Goal: Find specific page/section: Find specific page/section

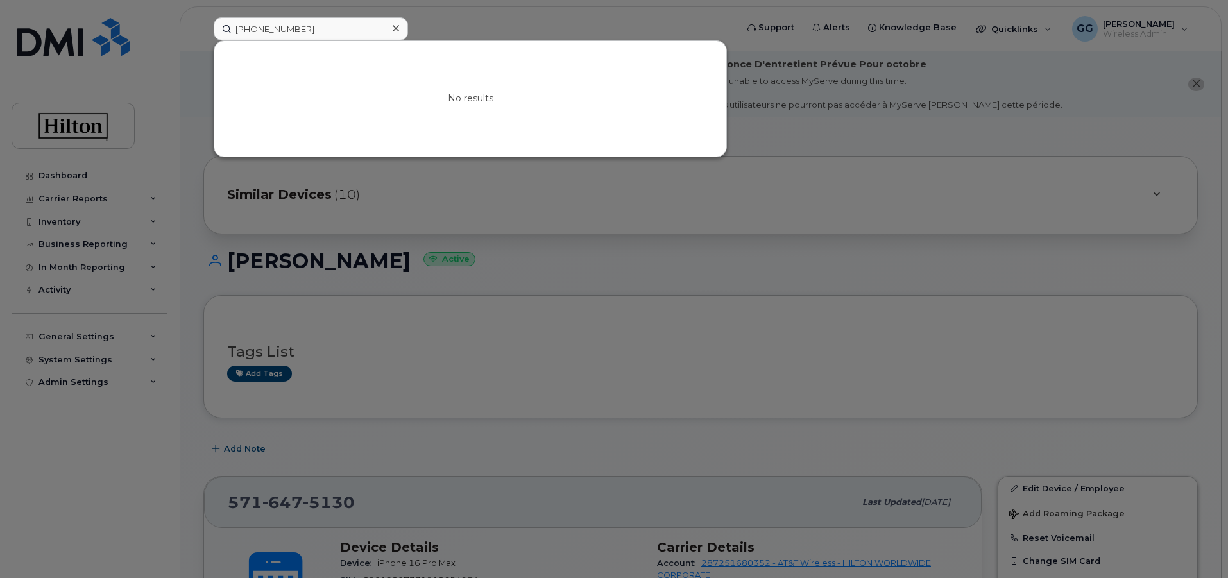
drag, startPoint x: 325, startPoint y: 33, endPoint x: 254, endPoint y: 39, distance: 71.5
click at [203, 40] on div "[PHONE_NUMBER] No results" at bounding box center [470, 28] width 535 height 23
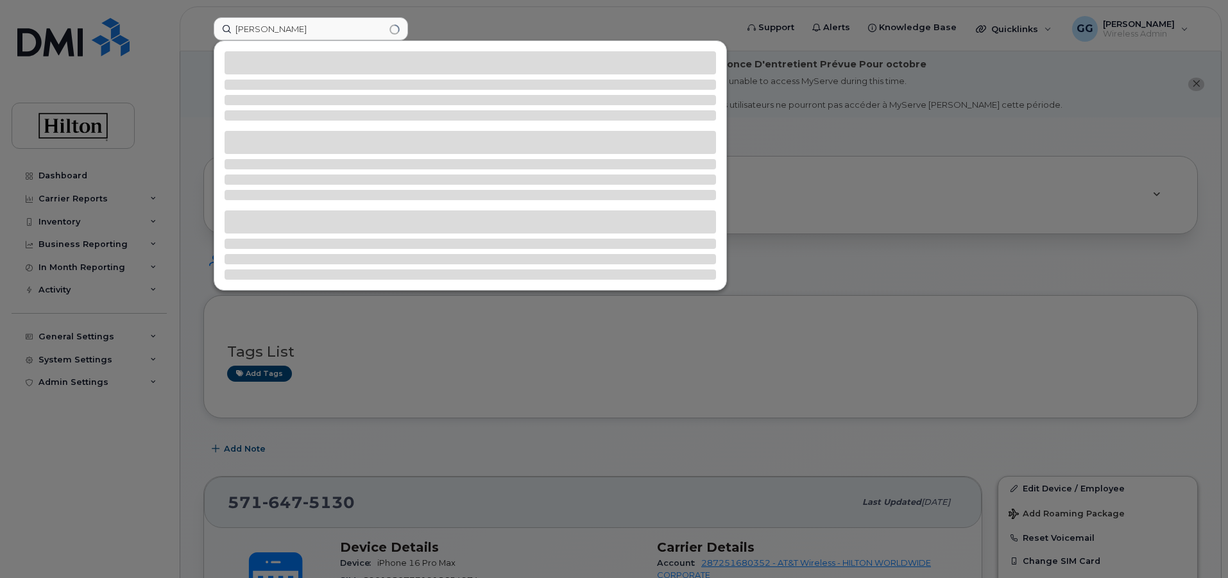
type input "[PERSON_NAME]"
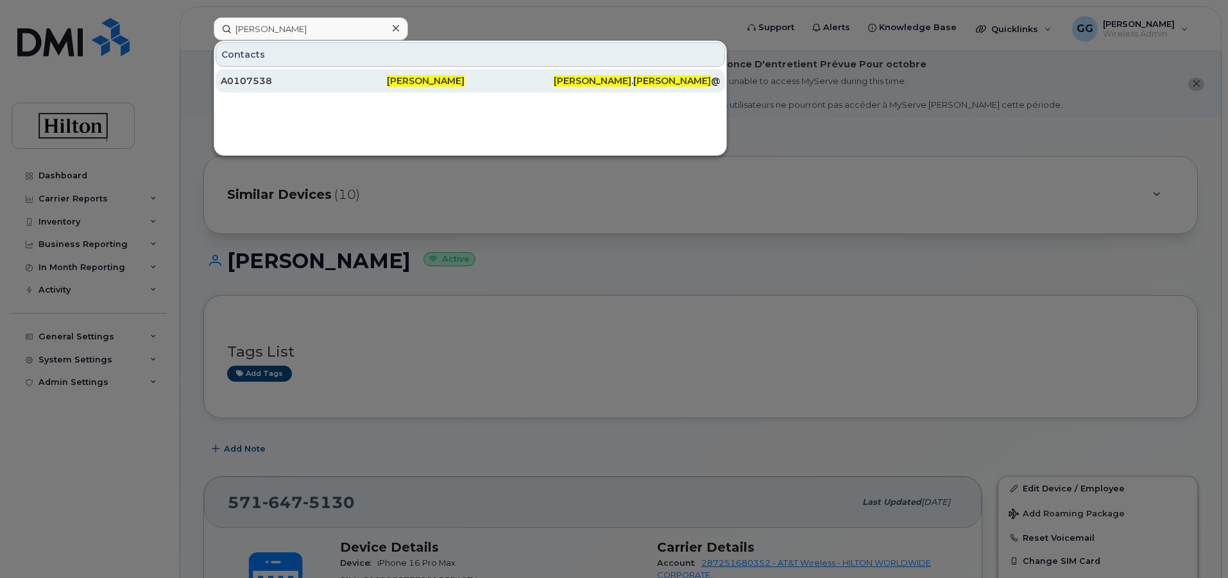
click at [440, 82] on span "[PERSON_NAME]" at bounding box center [426, 81] width 78 height 12
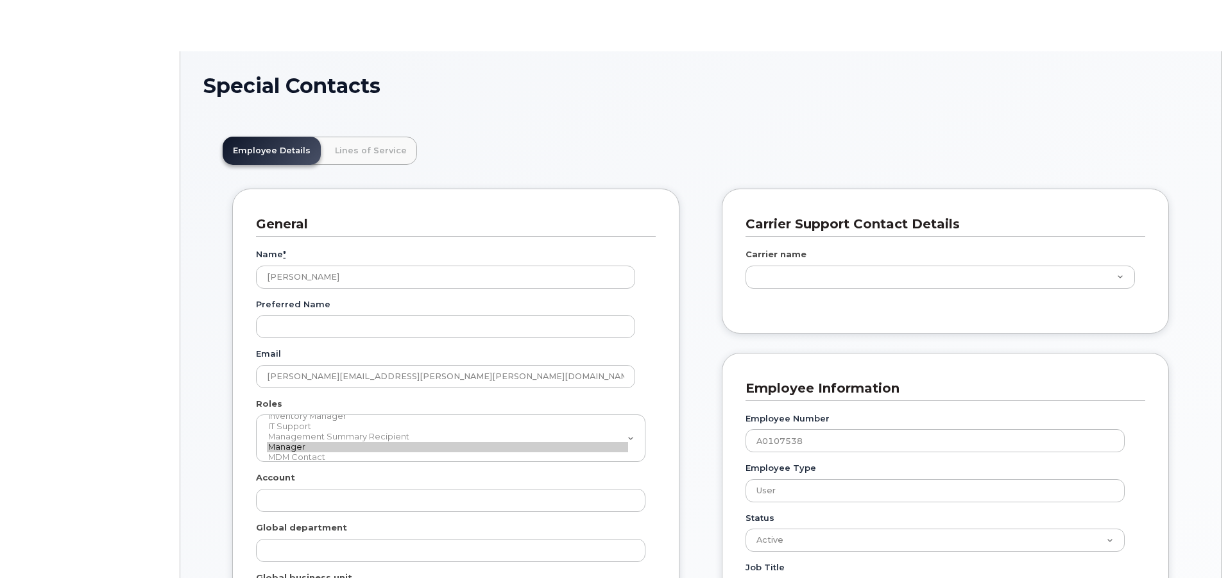
scroll to position [38, 0]
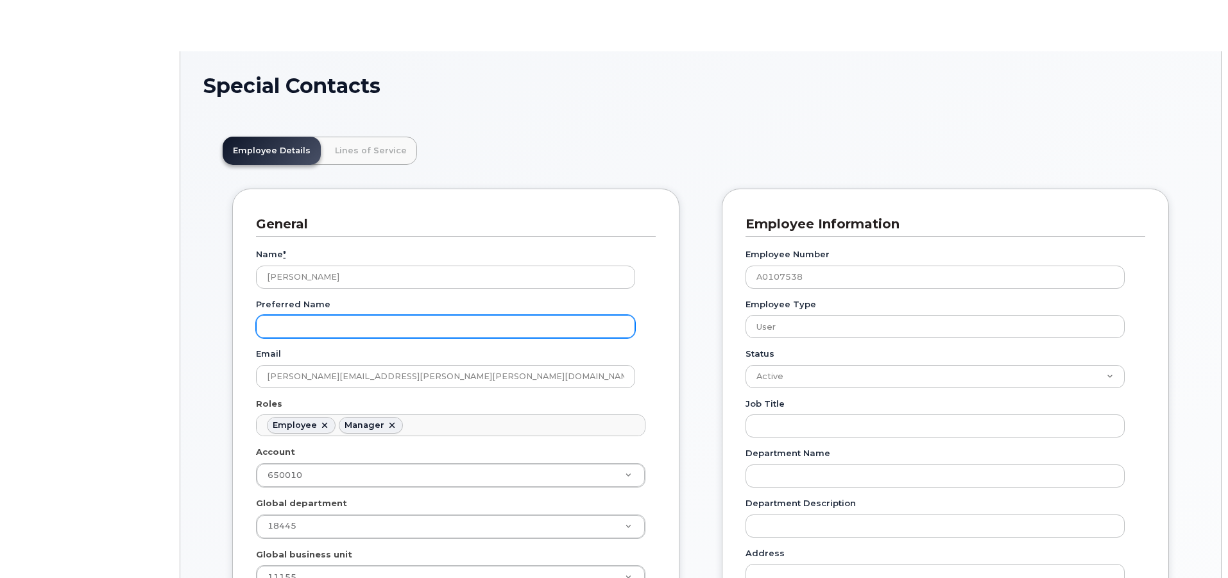
type input "34080332"
type input "34542858"
type input "34541956"
type input "34542165"
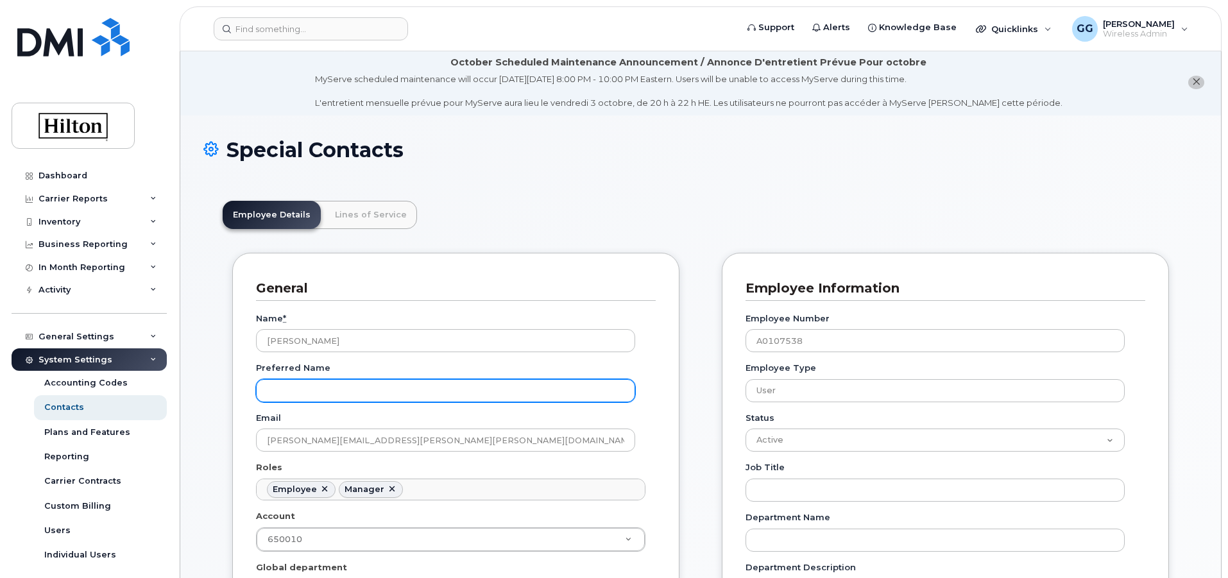
scroll to position [0, 0]
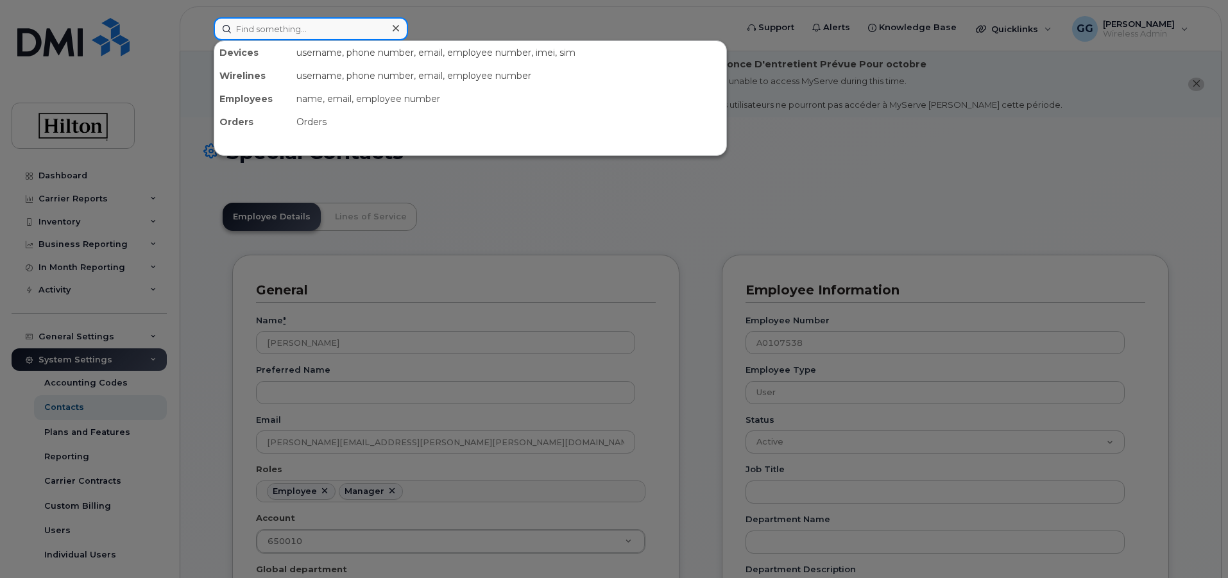
click at [283, 29] on input at bounding box center [311, 28] width 194 height 23
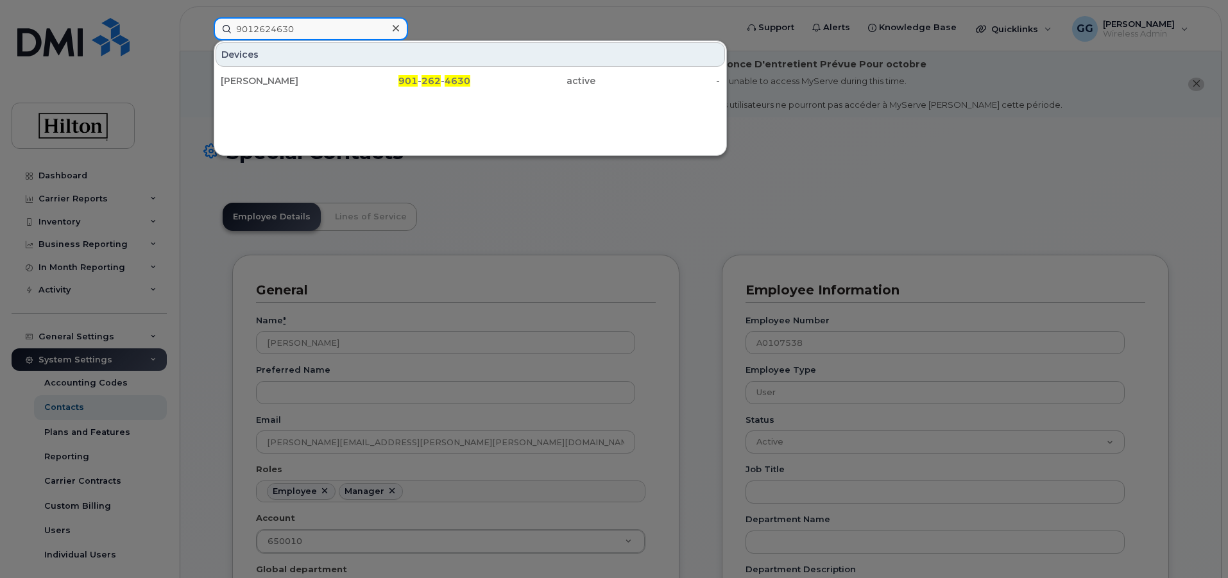
type input "9012624630"
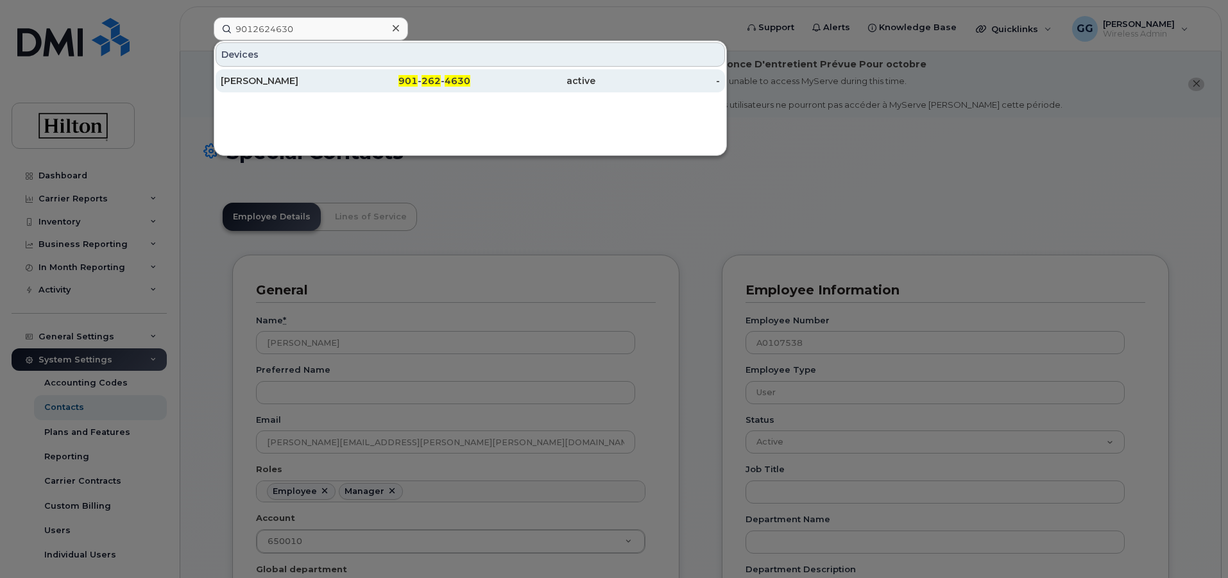
click at [289, 78] on div "[PERSON_NAME]" at bounding box center [283, 80] width 125 height 13
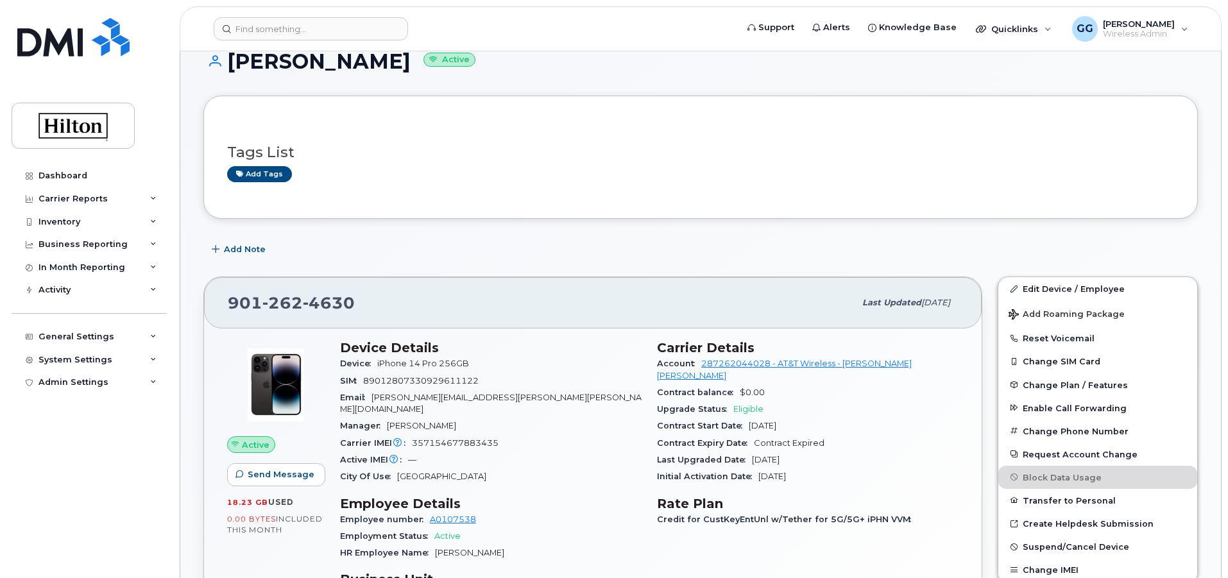
scroll to position [321, 0]
